Goal: Task Accomplishment & Management: Manage account settings

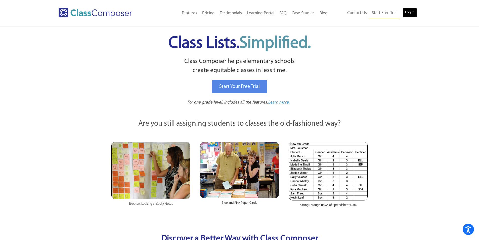
click at [407, 11] on link "Log In" at bounding box center [410, 13] width 14 height 10
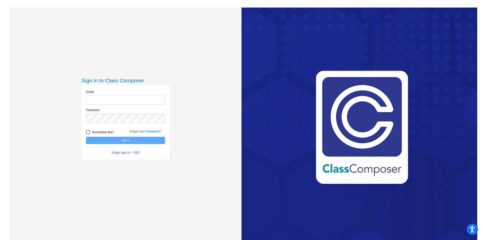
type input "[EMAIL_ADDRESS][DOMAIN_NAME]"
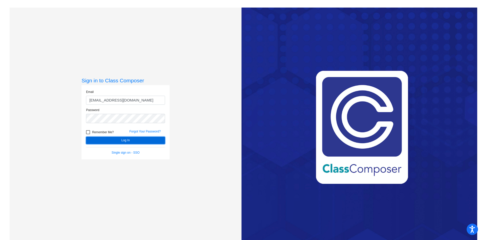
click at [126, 138] on button "Log In" at bounding box center [125, 140] width 79 height 7
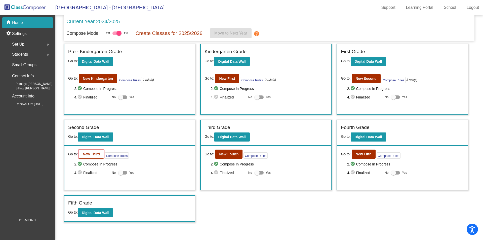
click at [91, 155] on b "New Third" at bounding box center [91, 154] width 17 height 4
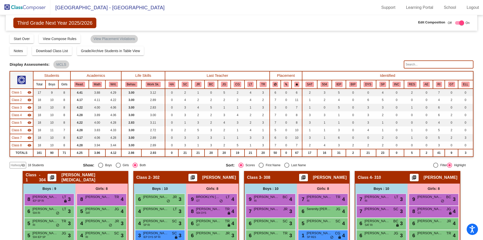
click at [181, 60] on div "Display Scores for Years: [DATE] - [DATE] [DATE] - [DATE] Grade/Archive Student…" at bounding box center [241, 101] width 463 height 135
click at [188, 50] on div "Notes Download Class List Import Students Grade/Archive Students in Table View …" at bounding box center [241, 50] width 463 height 9
click at [459, 23] on div at bounding box center [461, 22] width 5 height 5
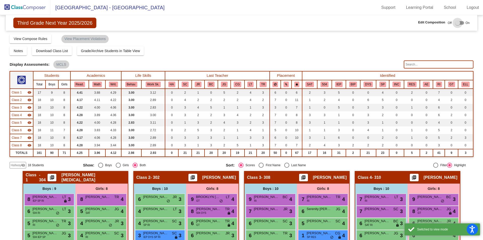
click at [457, 22] on div at bounding box center [459, 23] width 9 height 4
checkbox input "true"
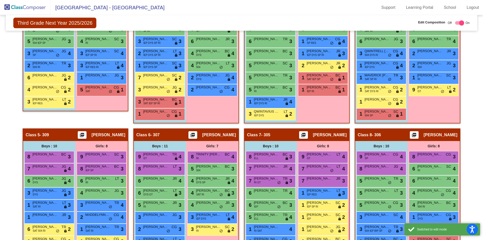
scroll to position [246, 0]
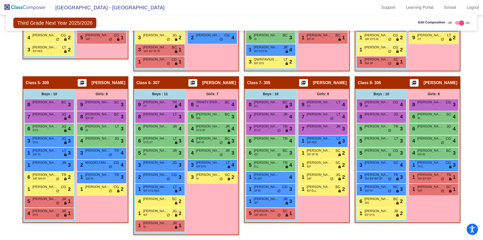
click at [161, 81] on div "Class 6 - 307 picture_as_pdf [PERSON_NAME]" at bounding box center [186, 83] width 105 height 12
click at [0, 0] on div "Girls: 7 8 TRINITY [PERSON_NAME] RI BC lock do_not_disturb_alt 4 5 [PERSON_NAME…" at bounding box center [0, 0] width 0 height 0
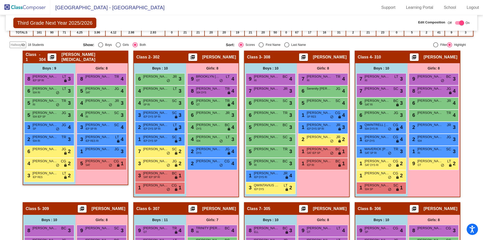
scroll to position [0, 0]
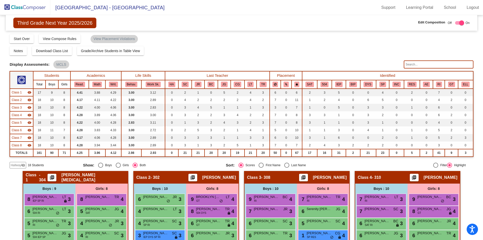
click at [418, 63] on input "text" at bounding box center [438, 64] width 69 height 8
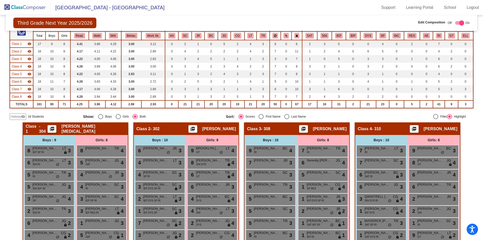
scroll to position [36, 0]
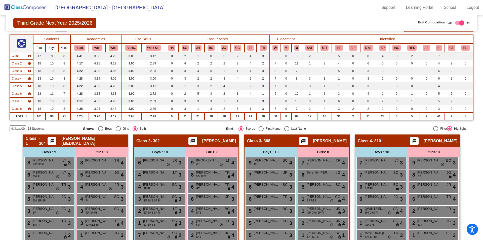
type input "[PERSON_NAME]"
click at [16, 125] on div "Hallway visibility_off" at bounding box center [18, 128] width 17 height 7
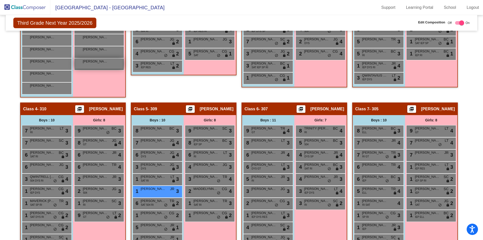
scroll to position [246, 0]
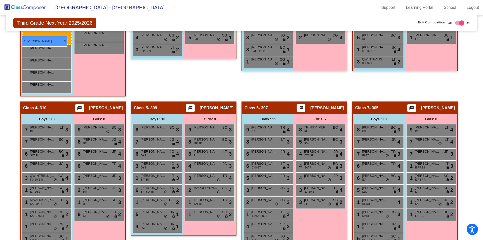
drag, startPoint x: 144, startPoint y: 171, endPoint x: 22, endPoint y: 36, distance: 182.6
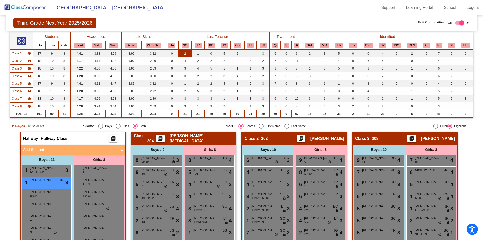
scroll to position [0, 0]
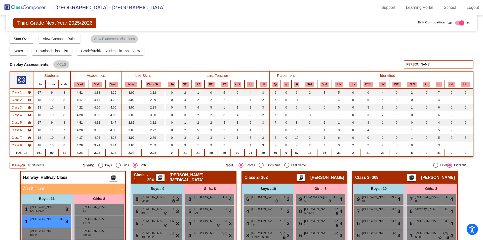
click at [22, 163] on mat-icon "visibility" at bounding box center [23, 165] width 4 height 4
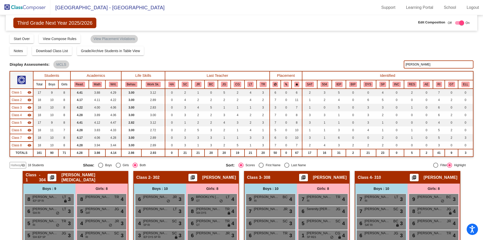
drag, startPoint x: 420, startPoint y: 63, endPoint x: 348, endPoint y: 63, distance: 72.4
click at [348, 63] on div "Display Scores for Years: 2023 - 2024 2024 - 2025 Display Assessments: MCLS cam…" at bounding box center [241, 64] width 463 height 8
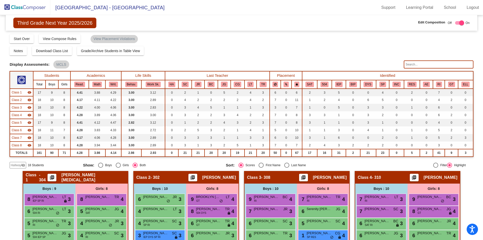
click at [337, 61] on div "Display Assessments: MCLS" at bounding box center [205, 64] width 390 height 8
click at [410, 63] on input "text" at bounding box center [438, 64] width 69 height 8
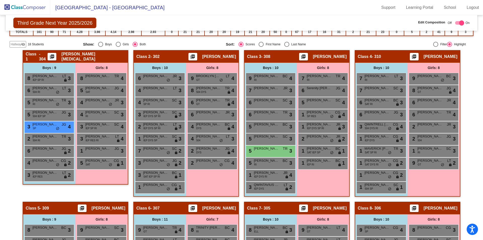
scroll to position [78, 0]
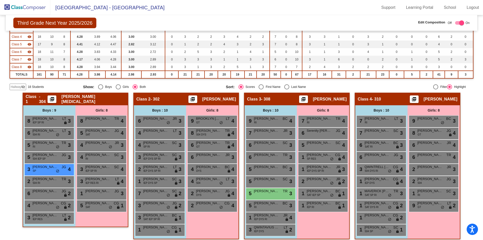
click at [15, 86] on span "Hallway" at bounding box center [16, 86] width 11 height 5
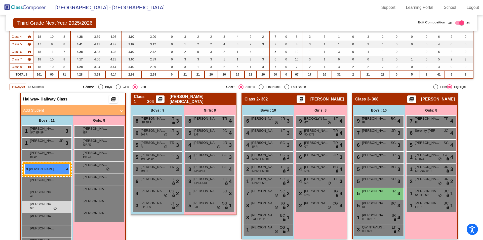
drag, startPoint x: 158, startPoint y: 167, endPoint x: 24, endPoint y: 164, distance: 133.5
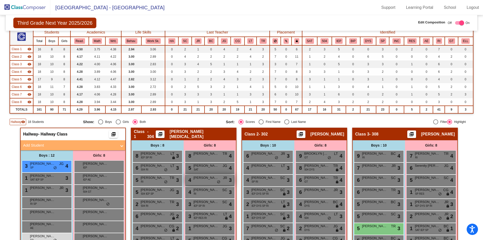
scroll to position [0, 0]
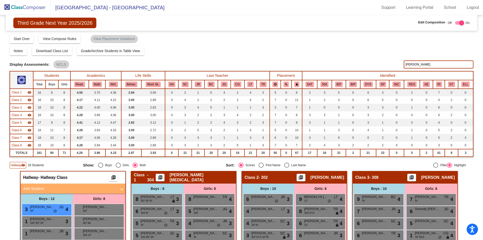
drag, startPoint x: 423, startPoint y: 62, endPoint x: 358, endPoint y: 64, distance: 65.1
click at [360, 64] on div "Display Scores for Years: 2023 - 2024 2024 - 2025 Display Assessments: MCLS gar…" at bounding box center [241, 64] width 463 height 8
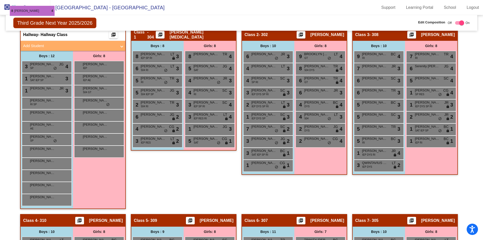
scroll to position [131, 0]
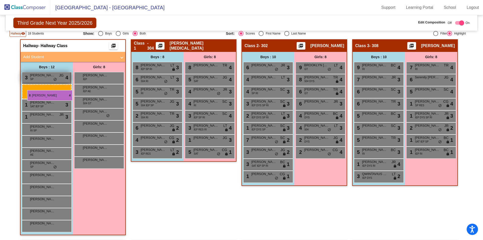
drag, startPoint x: 208, startPoint y: 142, endPoint x: 27, endPoint y: 87, distance: 189.4
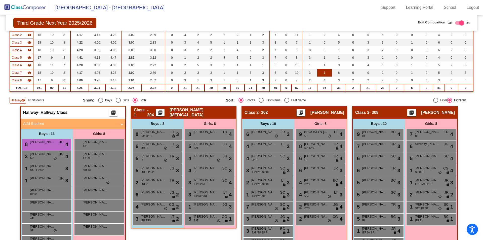
scroll to position [0, 0]
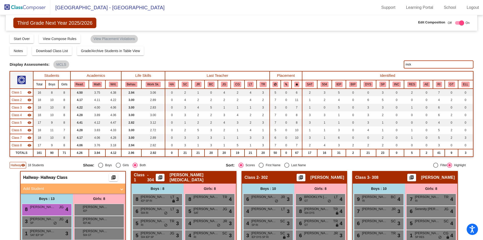
drag, startPoint x: 416, startPoint y: 65, endPoint x: 382, endPoint y: 63, distance: 34.5
click at [382, 64] on div "Display Scores for Years: 2023 - 2024 2024 - 2025 Display Assessments: MCLS mck" at bounding box center [241, 64] width 463 height 8
drag, startPoint x: 413, startPoint y: 64, endPoint x: 386, endPoint y: 62, distance: 27.2
click at [387, 62] on div "Display Scores for Years: 2023 - 2024 2024 - 2025 Display Assessments: MCLS per…" at bounding box center [241, 64] width 463 height 8
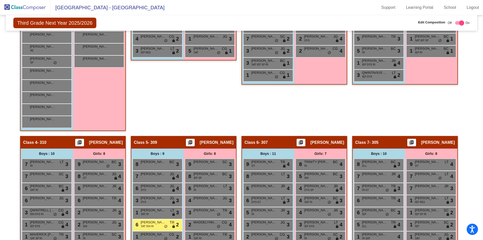
scroll to position [335, 0]
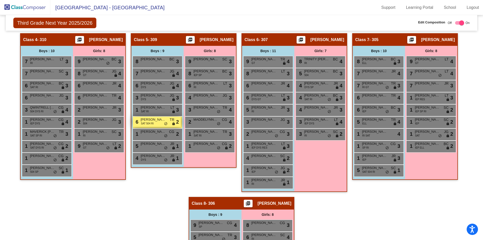
type input "tello"
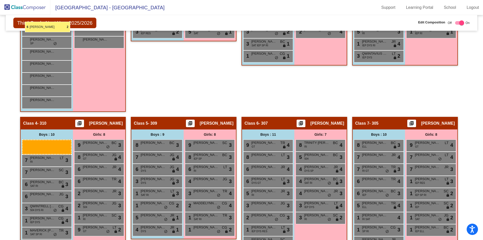
scroll to position [252, 0]
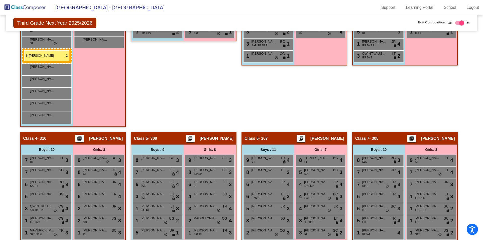
drag, startPoint x: 143, startPoint y: 124, endPoint x: 23, endPoint y: 50, distance: 140.7
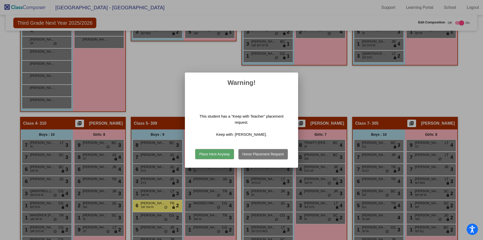
click at [216, 152] on button "Place Here Anyway" at bounding box center [214, 154] width 38 height 10
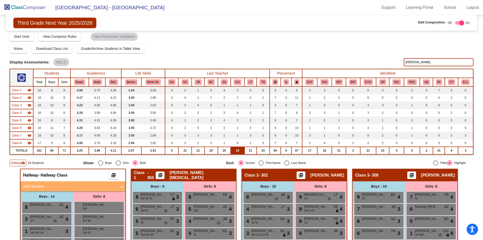
scroll to position [0, 0]
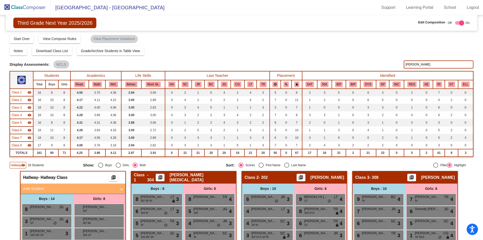
drag, startPoint x: 417, startPoint y: 63, endPoint x: 336, endPoint y: 61, distance: 80.2
click at [336, 61] on div "Display Scores for Years: 2023 - 2024 2024 - 2025 Display Assessments: MCLS tel…" at bounding box center [241, 64] width 463 height 8
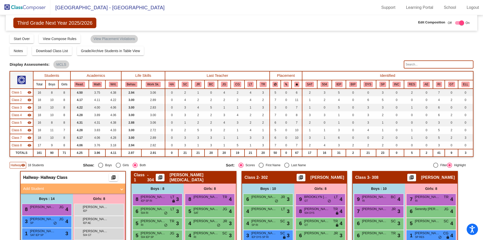
click at [17, 164] on span "Hallway" at bounding box center [16, 165] width 11 height 5
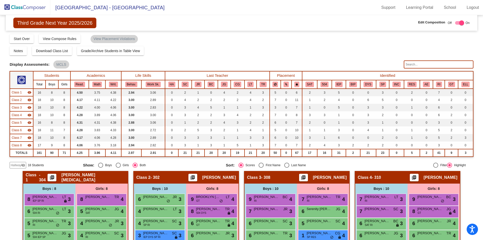
click at [27, 7] on img at bounding box center [25, 7] width 50 height 15
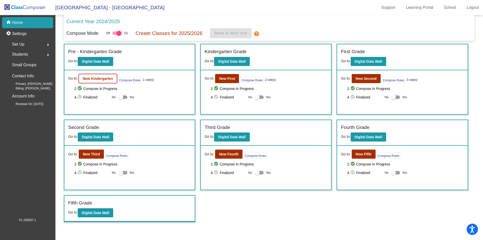
click at [101, 79] on b "New Kindergarten" at bounding box center [98, 78] width 30 height 4
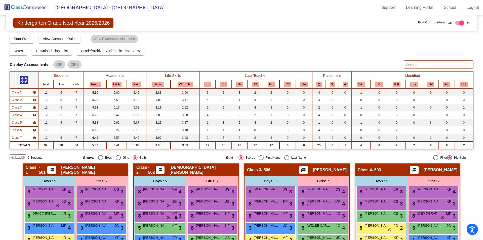
click at [15, 6] on img at bounding box center [25, 7] width 50 height 15
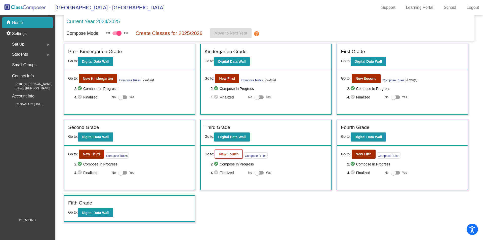
click at [221, 155] on b "New Fourth" at bounding box center [228, 154] width 19 height 4
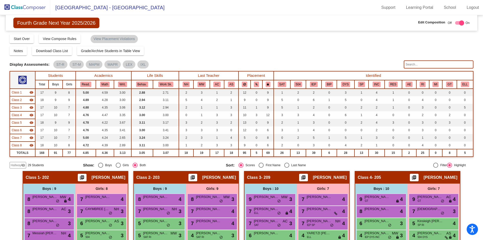
click at [379, 83] on th "INC" at bounding box center [376, 84] width 16 height 9
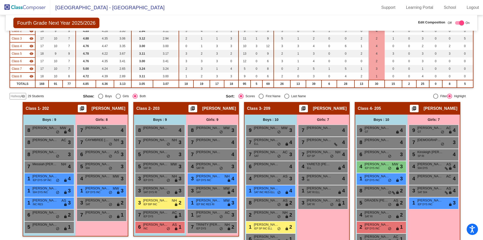
scroll to position [24, 0]
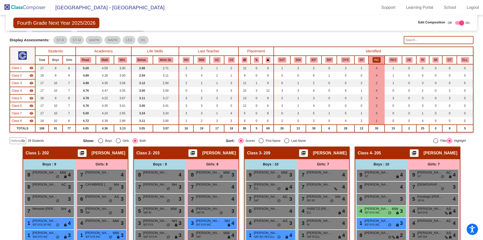
click at [373, 60] on button "INC" at bounding box center [376, 60] width 8 height 6
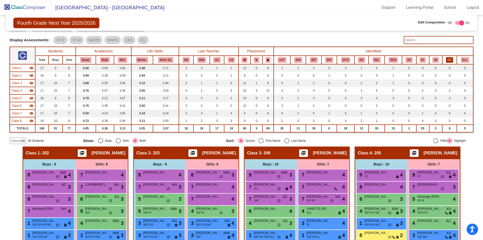
click at [446, 60] on button "GT" at bounding box center [449, 60] width 7 height 6
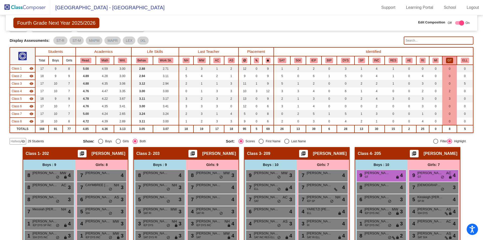
scroll to position [0, 0]
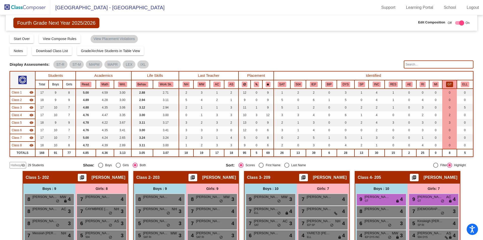
click at [446, 82] on button "GT" at bounding box center [449, 84] width 7 height 6
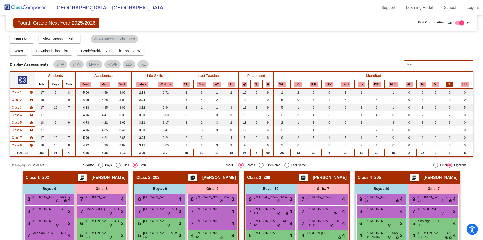
click at [449, 81] on button "GT" at bounding box center [449, 84] width 7 height 6
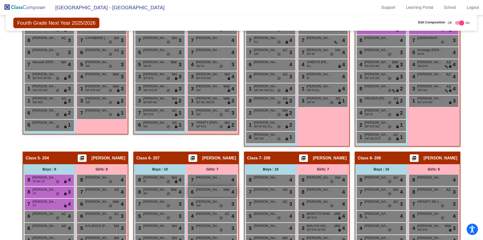
scroll to position [126, 0]
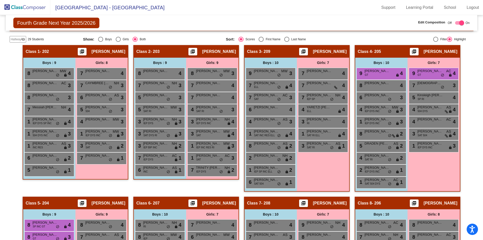
drag, startPoint x: 22, startPoint y: 7, endPoint x: 315, endPoint y: 50, distance: 296.6
click at [22, 7] on img at bounding box center [25, 7] width 50 height 15
